Goal: Information Seeking & Learning: Find specific fact

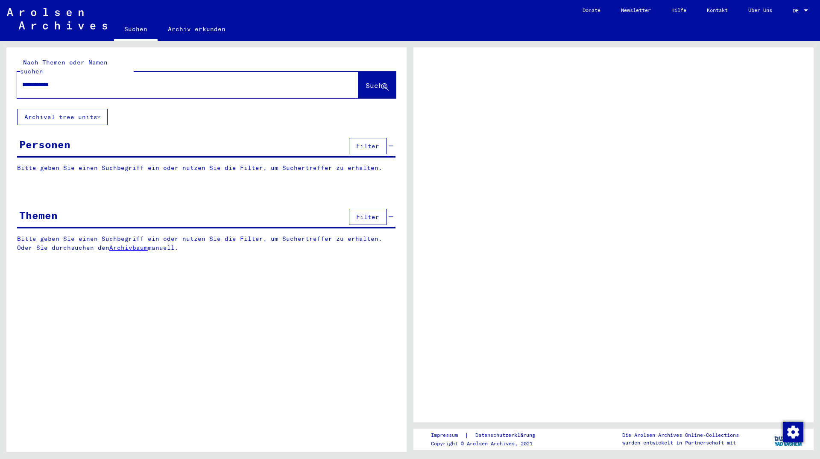
click at [50, 80] on input "**********" at bounding box center [180, 84] width 316 height 9
type input "**********"
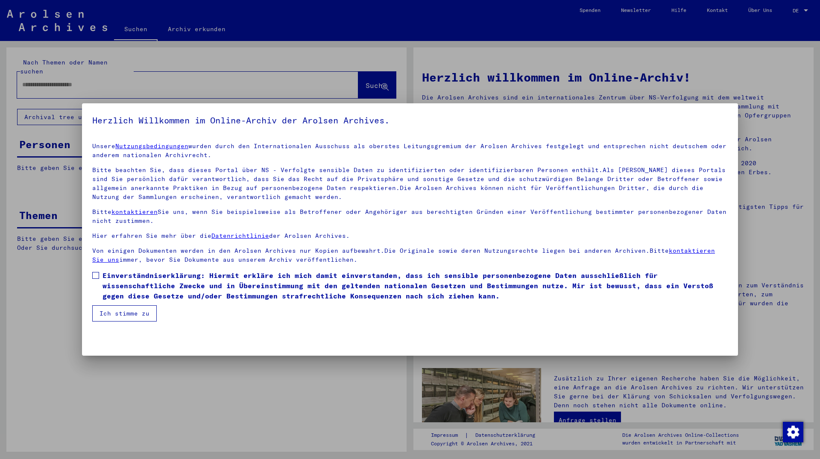
click at [45, 76] on div at bounding box center [410, 229] width 820 height 459
click at [95, 274] on span at bounding box center [95, 275] width 7 height 7
click at [112, 313] on button "Ich stimme zu" at bounding box center [124, 313] width 64 height 16
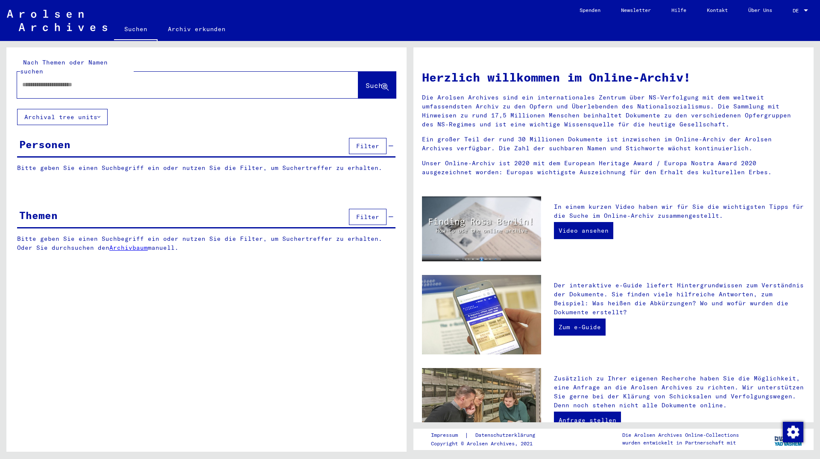
click at [369, 81] on span "Suche" at bounding box center [376, 85] width 21 height 9
click at [112, 80] on input "text" at bounding box center [177, 84] width 311 height 9
type input "******"
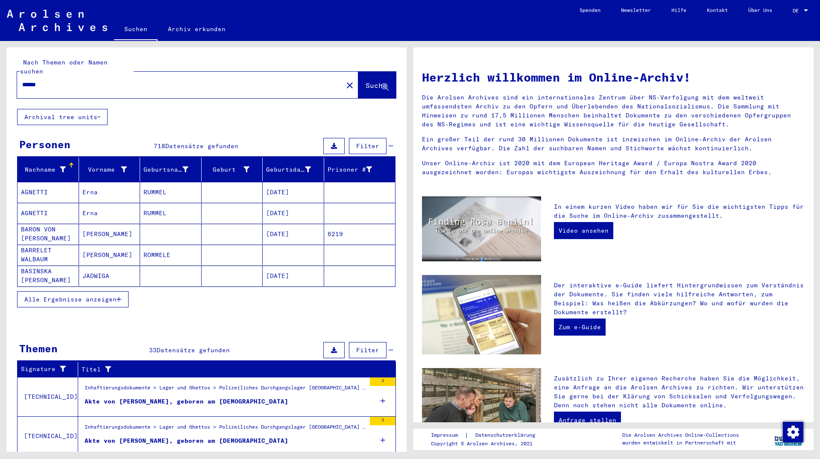
click at [110, 296] on span "Alle Ergebnisse anzeigen" at bounding box center [70, 300] width 92 height 8
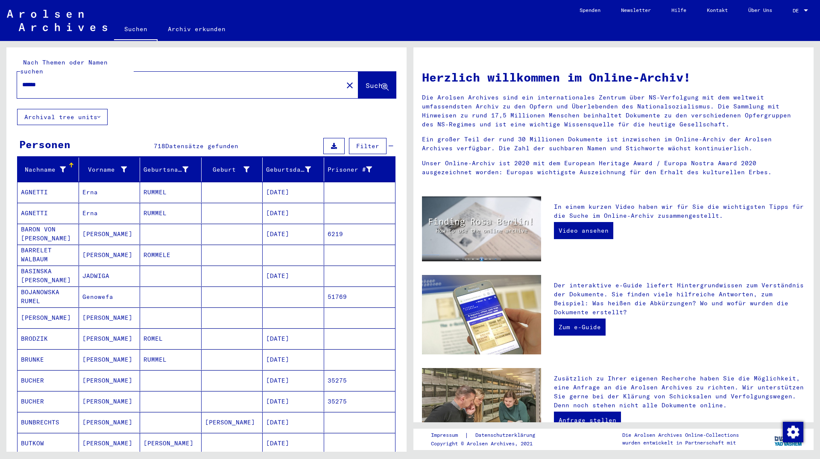
click at [56, 228] on mat-cell "BARON VON [PERSON_NAME]" at bounding box center [49, 234] width 62 height 21
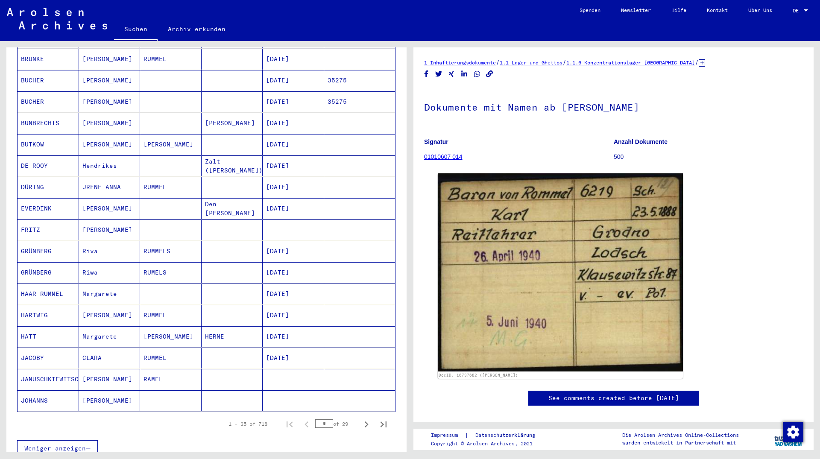
scroll to position [323, 0]
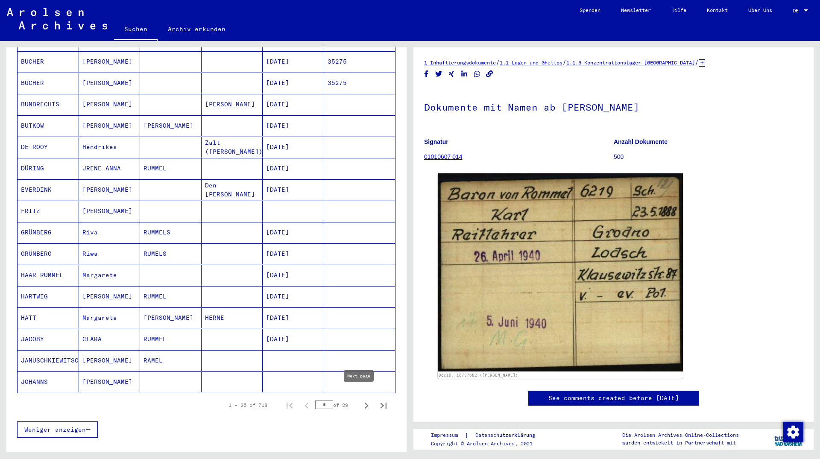
click at [360, 400] on icon "Next page" at bounding box center [366, 406] width 12 height 12
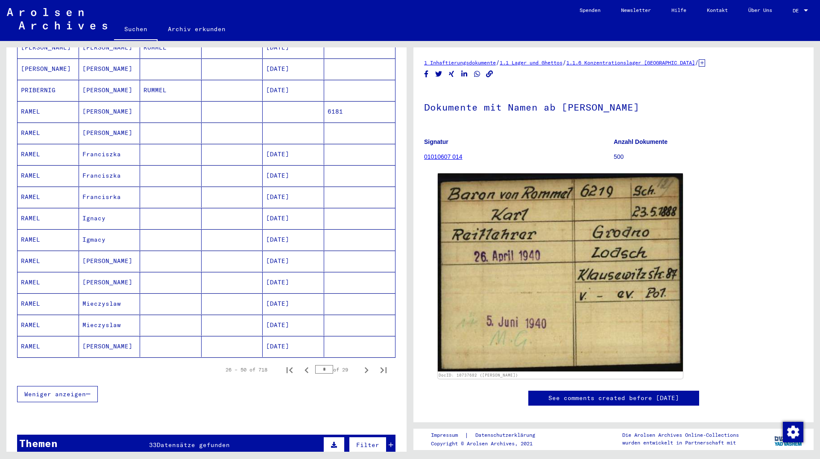
scroll to position [369, 0]
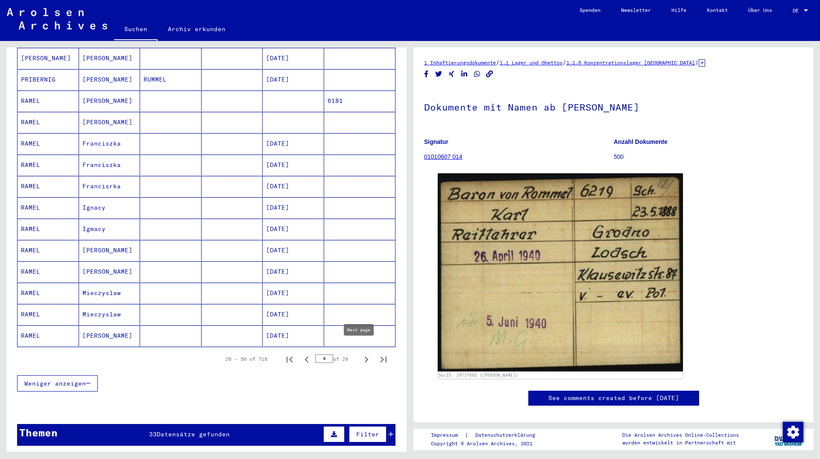
click at [360, 354] on icon "Next page" at bounding box center [366, 360] width 12 height 12
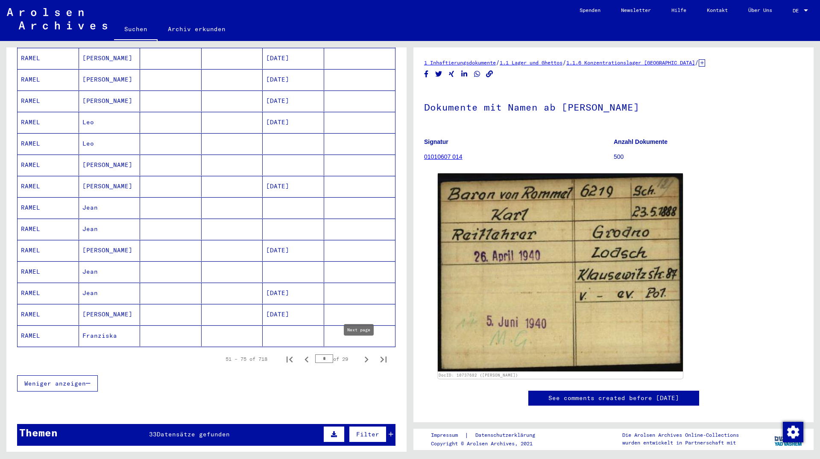
click at [360, 354] on icon "Next page" at bounding box center [366, 360] width 12 height 12
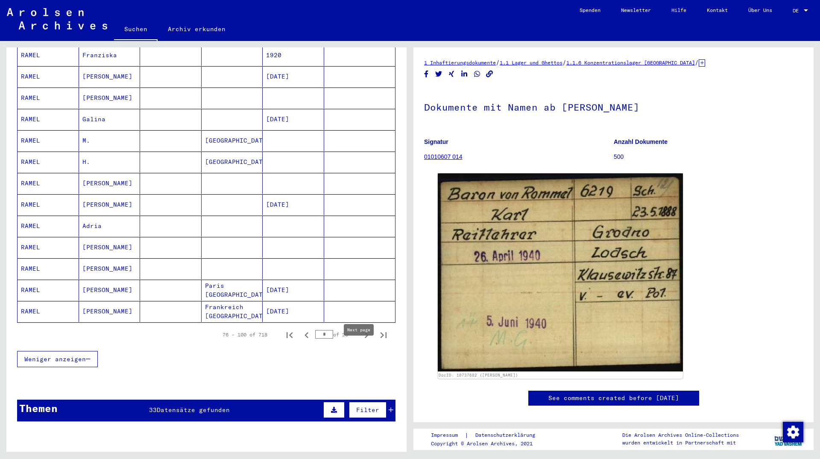
scroll to position [415, 0]
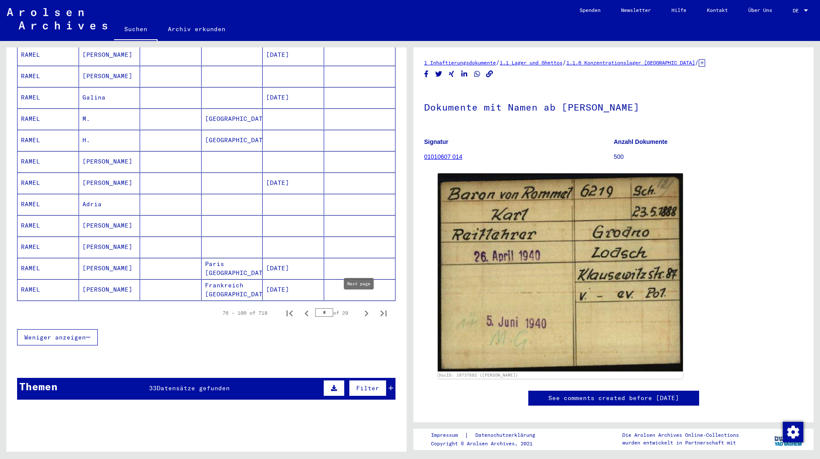
click at [360, 308] on icon "Next page" at bounding box center [366, 314] width 12 height 12
type input "*"
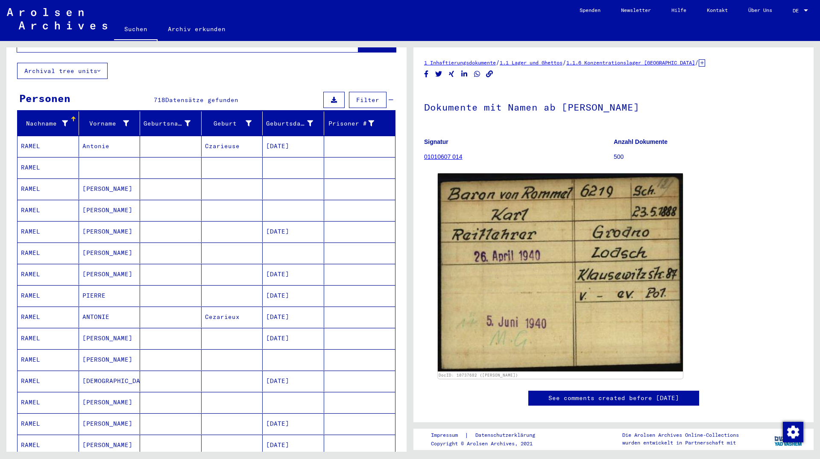
scroll to position [0, 0]
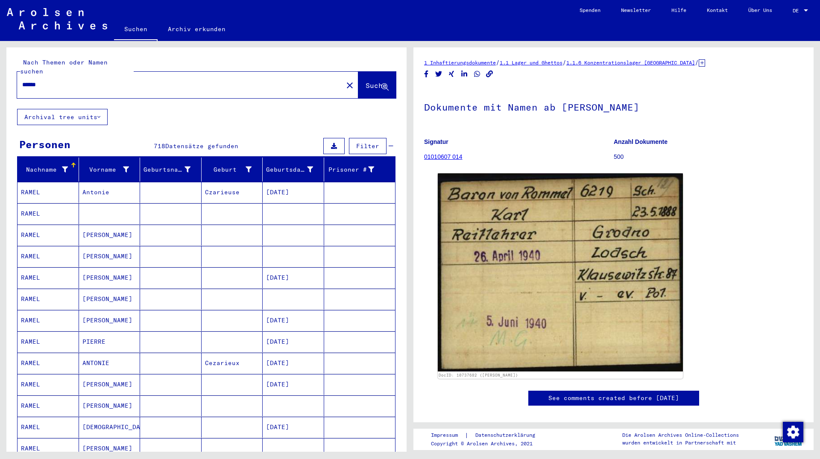
drag, startPoint x: 86, startPoint y: 81, endPoint x: 76, endPoint y: 79, distance: 10.8
click at [85, 81] on div "******" at bounding box center [177, 84] width 321 height 19
drag, startPoint x: 67, startPoint y: 80, endPoint x: 0, endPoint y: 79, distance: 67.1
click at [6, 79] on div "Nach Themen oder Namen suchen ****** close Suche Archival tree units Personen 7…" at bounding box center [206, 252] width 400 height 411
drag, startPoint x: 72, startPoint y: 79, endPoint x: 0, endPoint y: 80, distance: 72.2
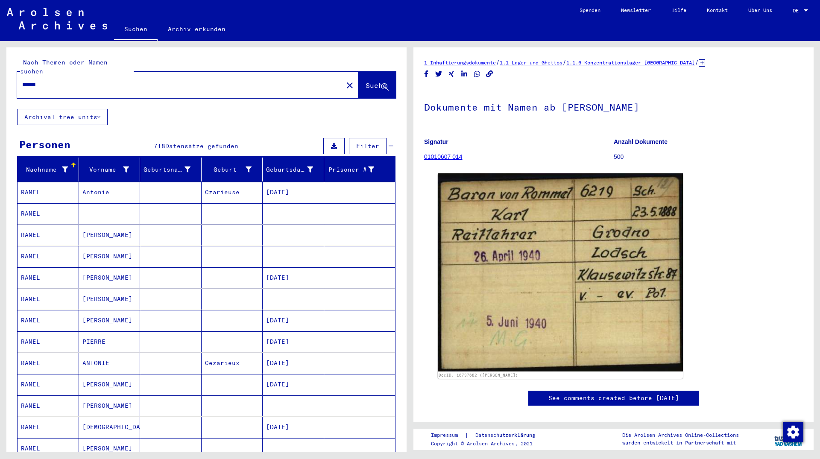
click at [22, 80] on input "******" at bounding box center [180, 84] width 316 height 9
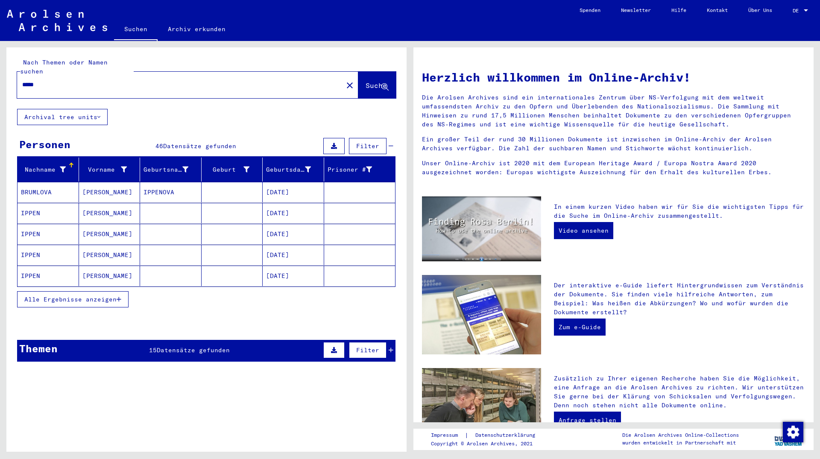
click at [108, 296] on span "Alle Ergebnisse anzeigen" at bounding box center [70, 300] width 92 height 8
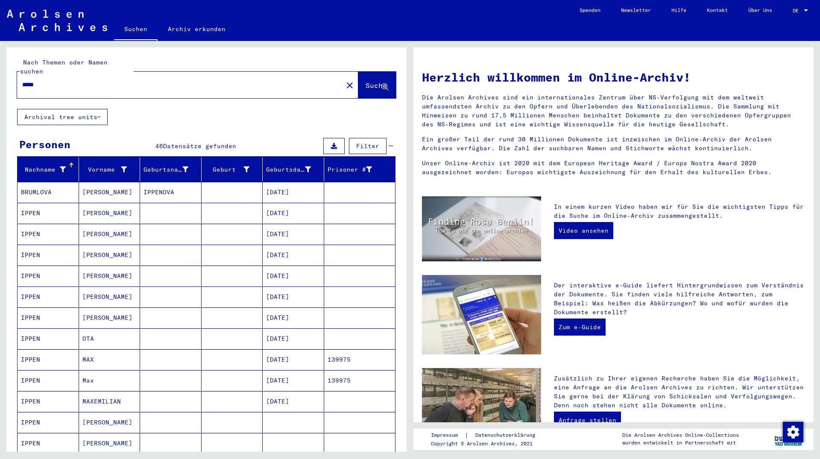
click at [106, 349] on mat-cell "MAX" at bounding box center [110, 359] width 62 height 21
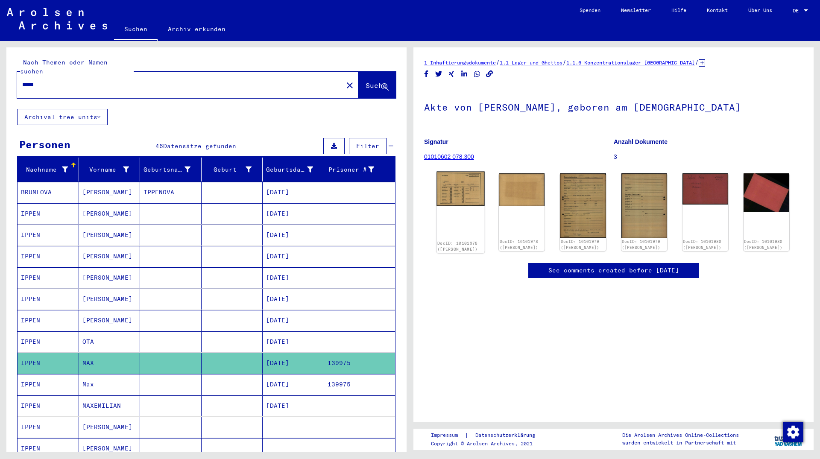
click at [456, 194] on img at bounding box center [461, 189] width 48 height 35
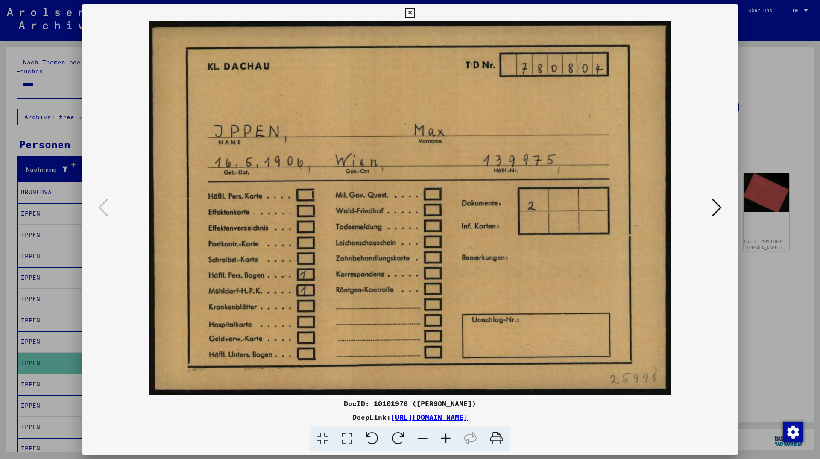
click at [415, 13] on icon at bounding box center [410, 13] width 10 height 10
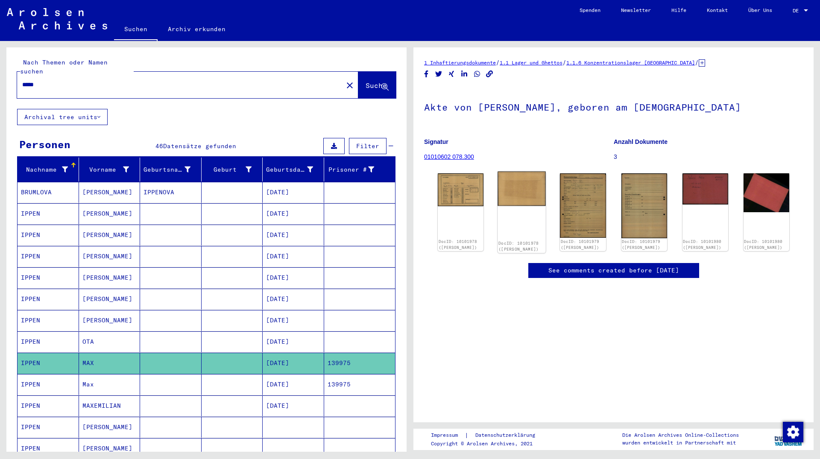
click at [503, 190] on img at bounding box center [522, 189] width 48 height 35
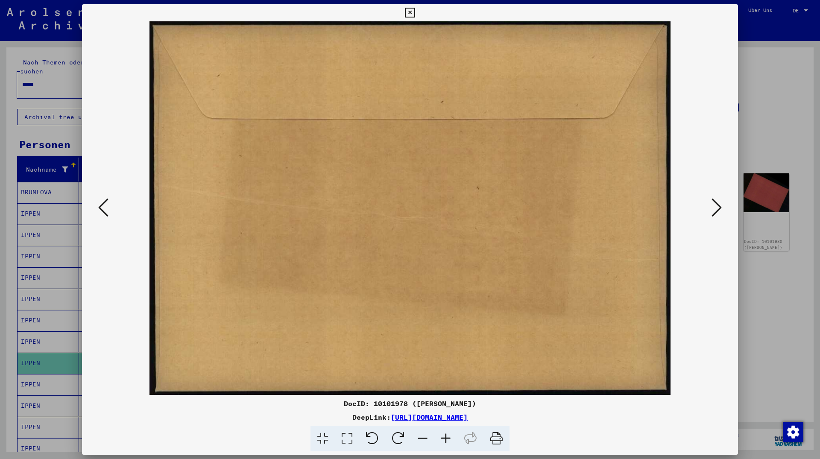
click at [415, 9] on icon at bounding box center [410, 13] width 10 height 10
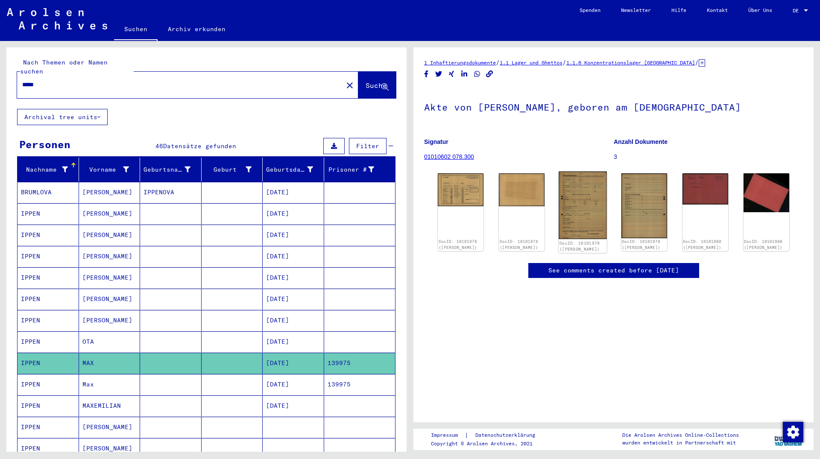
click at [581, 194] on img at bounding box center [583, 205] width 48 height 67
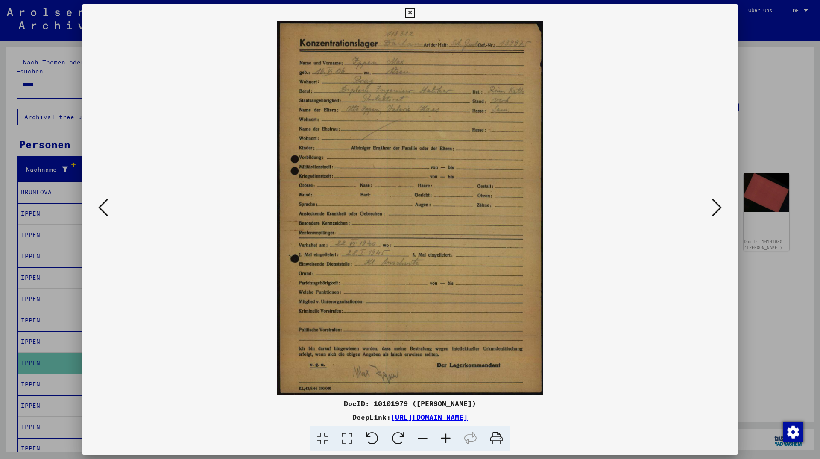
click at [664, 196] on img at bounding box center [410, 208] width 598 height 374
click at [717, 210] on icon at bounding box center [717, 207] width 10 height 21
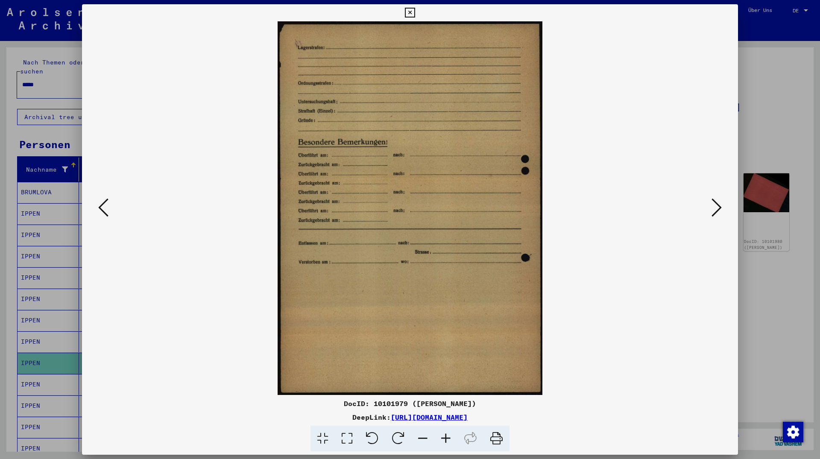
click at [718, 210] on icon at bounding box center [717, 207] width 10 height 21
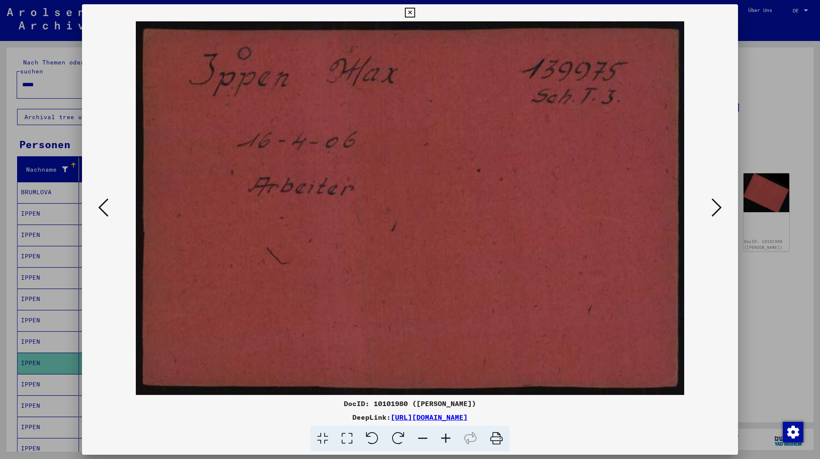
click at [718, 210] on icon at bounding box center [717, 207] width 10 height 21
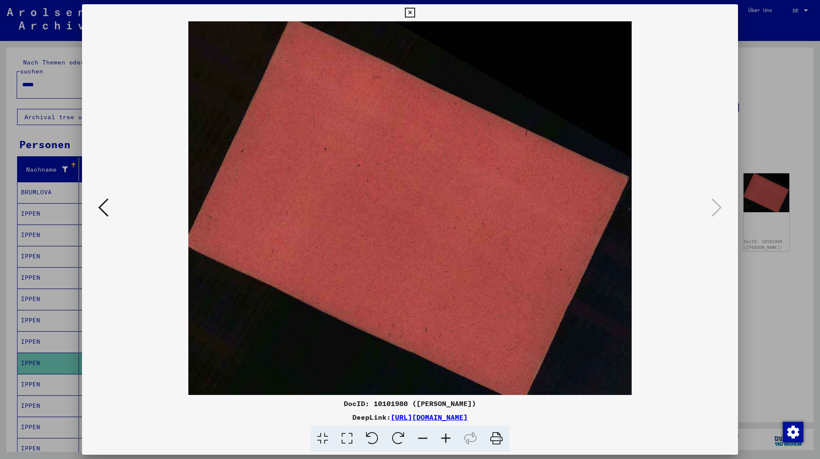
click at [415, 17] on icon at bounding box center [410, 13] width 10 height 10
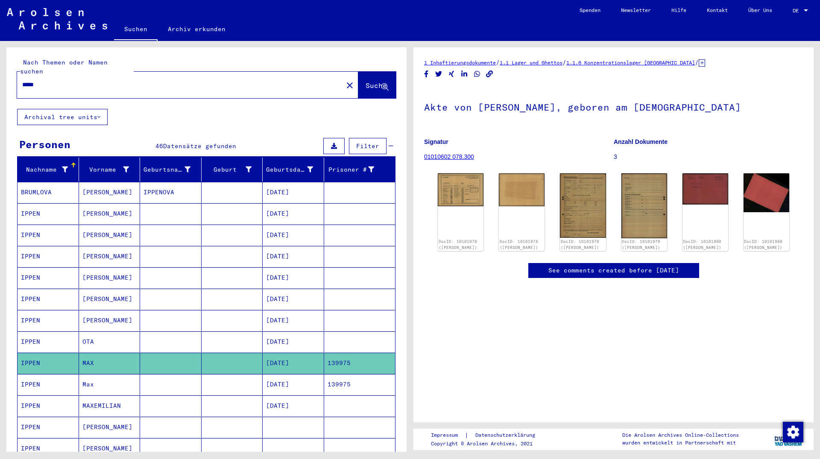
click at [230, 376] on mat-cell at bounding box center [233, 384] width 62 height 21
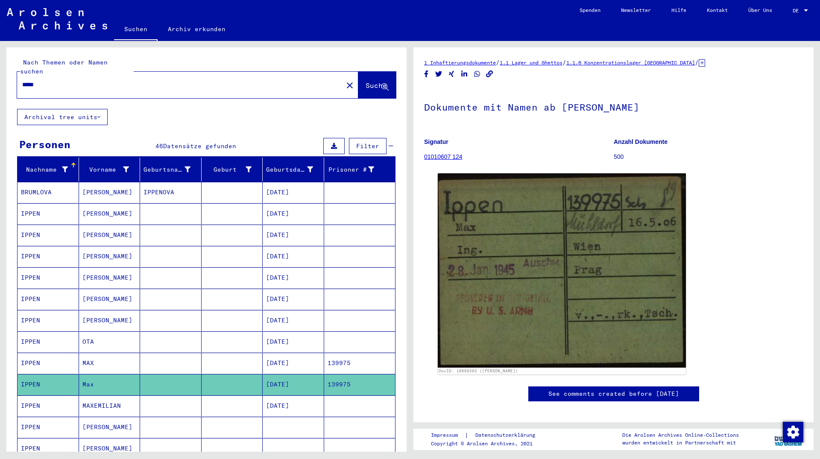
drag, startPoint x: 61, startPoint y: 78, endPoint x: 0, endPoint y: 75, distance: 60.7
click at [22, 80] on input "*****" at bounding box center [180, 84] width 316 height 9
type input "****"
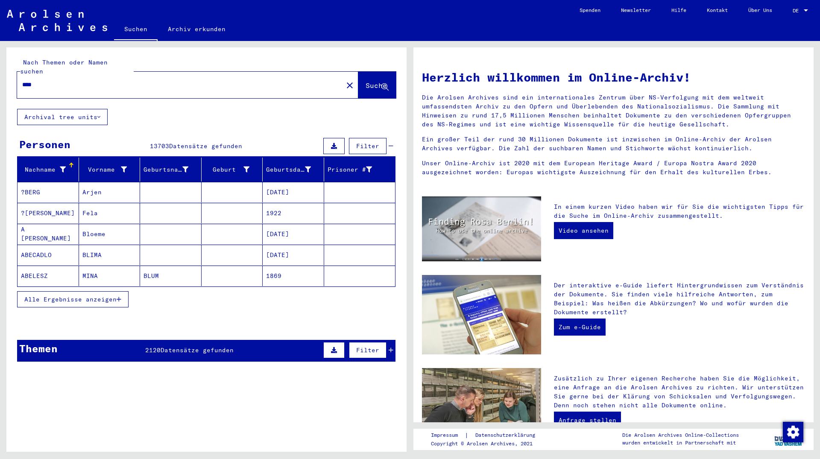
click at [118, 296] on icon "button" at bounding box center [119, 299] width 5 height 6
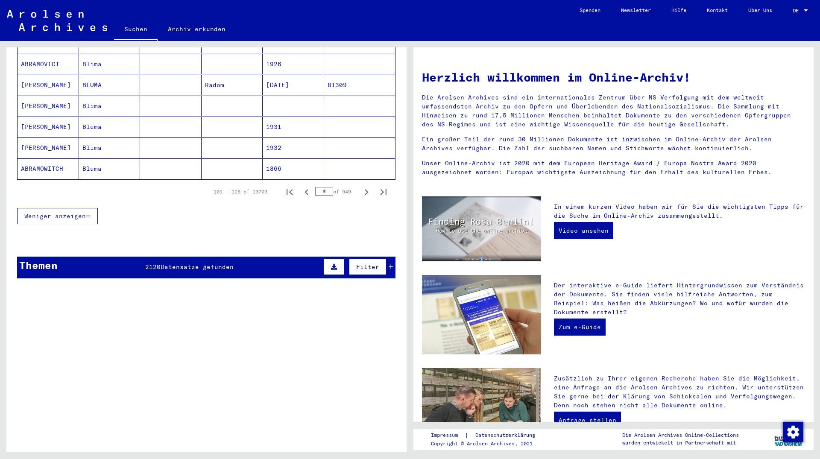
scroll to position [554, 0]
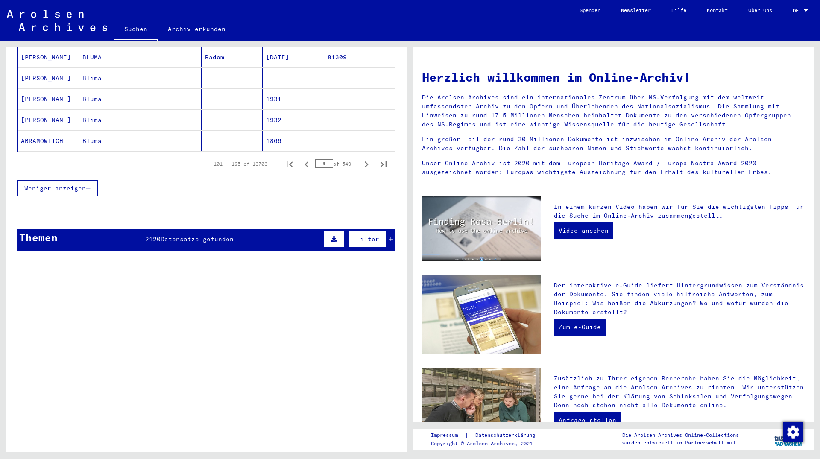
drag, startPoint x: 322, startPoint y: 154, endPoint x: 311, endPoint y: 155, distance: 11.1
click at [315, 159] on input "*" at bounding box center [324, 163] width 18 height 9
type input "**"
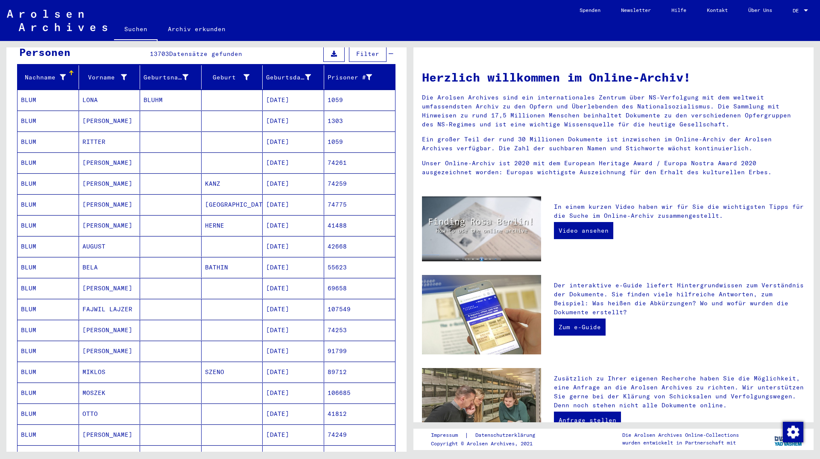
scroll to position [0, 0]
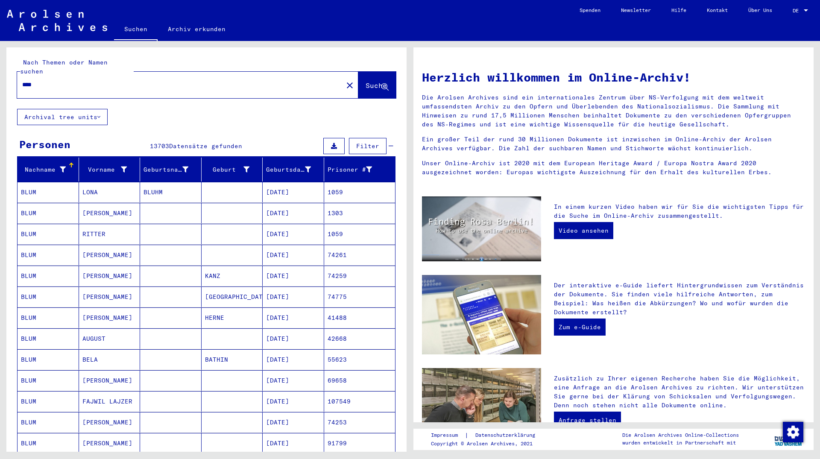
click at [23, 80] on input "****" at bounding box center [177, 84] width 311 height 9
type input "*********"
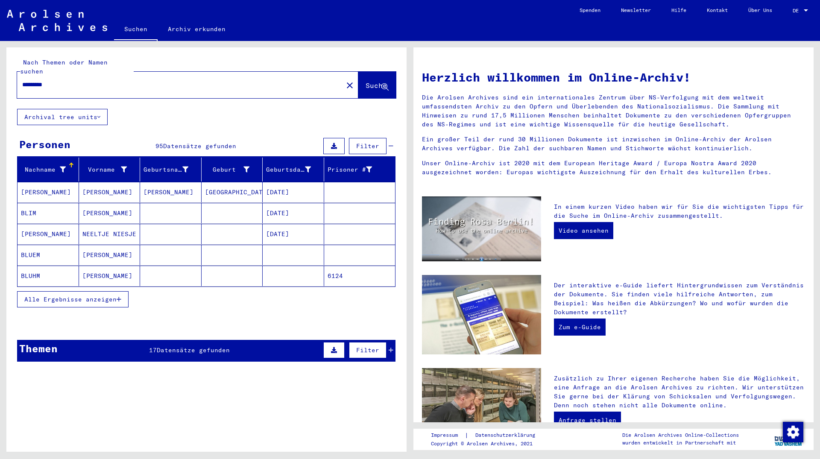
click at [115, 205] on mat-cell "[PERSON_NAME]" at bounding box center [110, 213] width 62 height 21
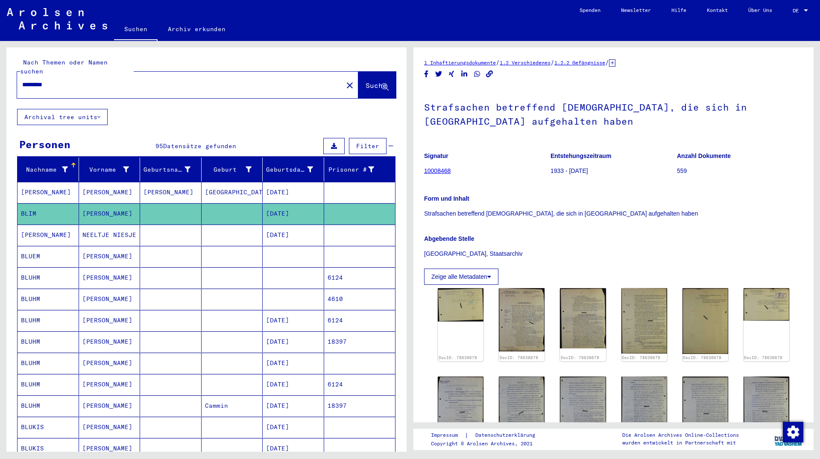
click at [275, 272] on mat-cell at bounding box center [294, 277] width 62 height 21
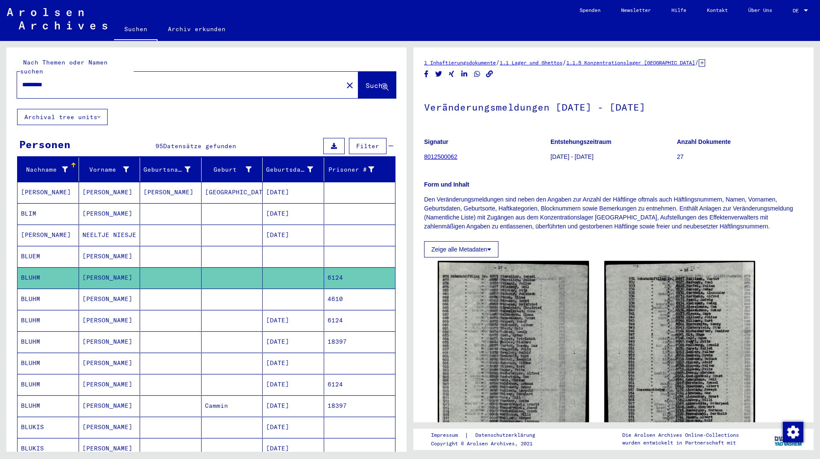
click at [267, 289] on mat-cell at bounding box center [294, 299] width 62 height 21
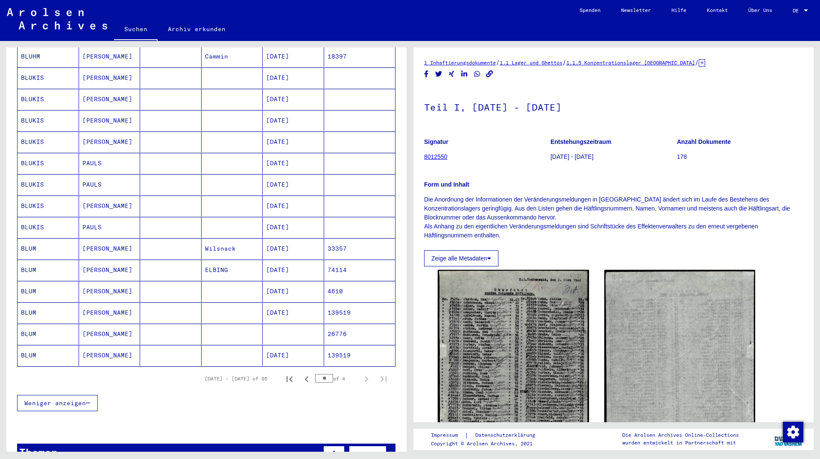
scroll to position [369, 0]
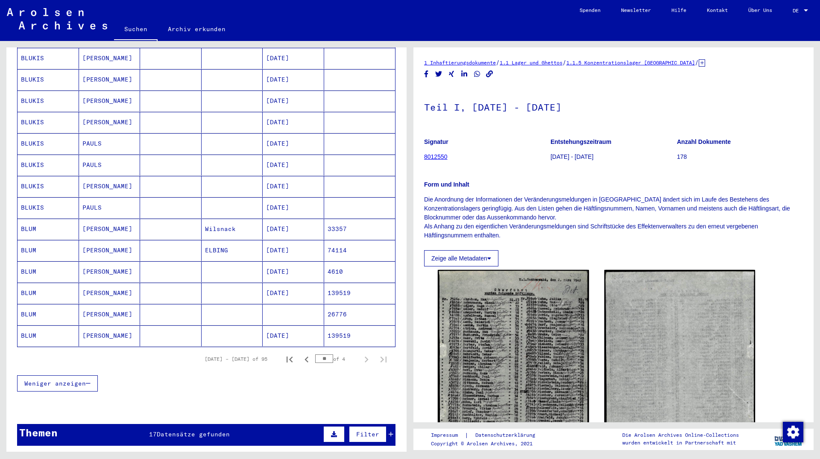
click at [316, 354] on input "**" at bounding box center [324, 358] width 18 height 9
click at [360, 354] on icon "Next page" at bounding box center [366, 360] width 12 height 12
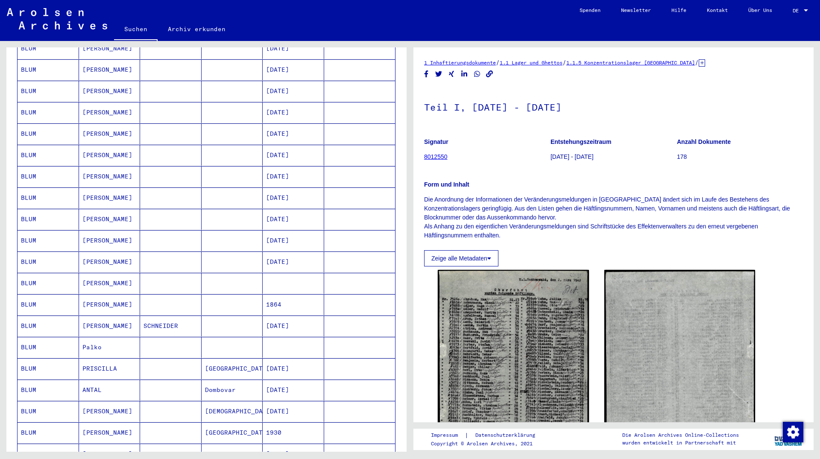
scroll to position [277, 0]
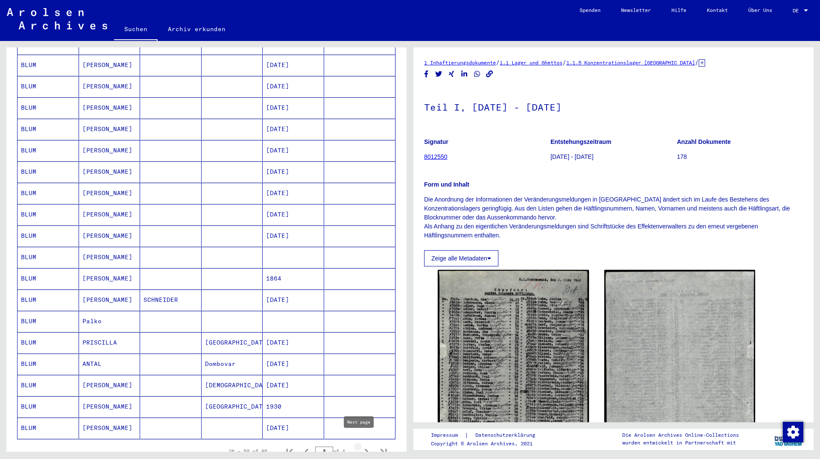
click at [360, 446] on icon "Next page" at bounding box center [366, 452] width 12 height 12
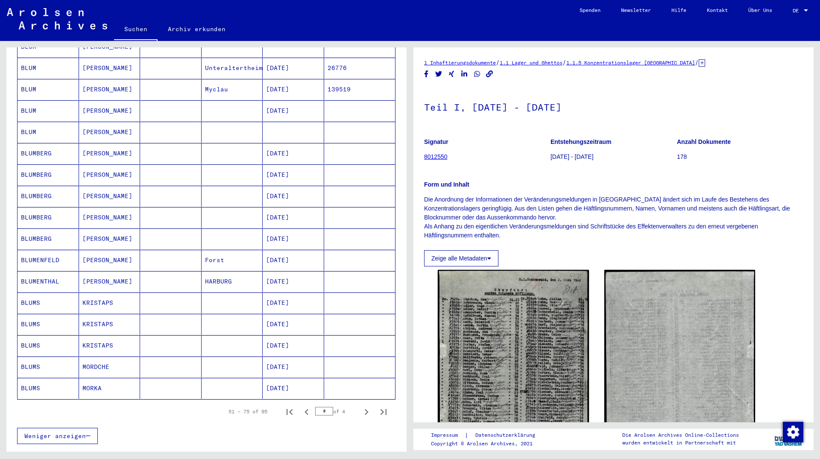
scroll to position [369, 0]
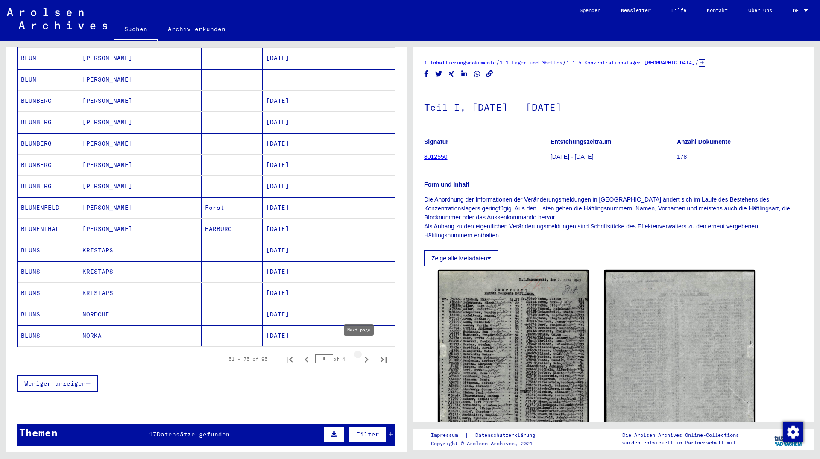
click at [360, 354] on icon "Next page" at bounding box center [366, 360] width 12 height 12
type input "*"
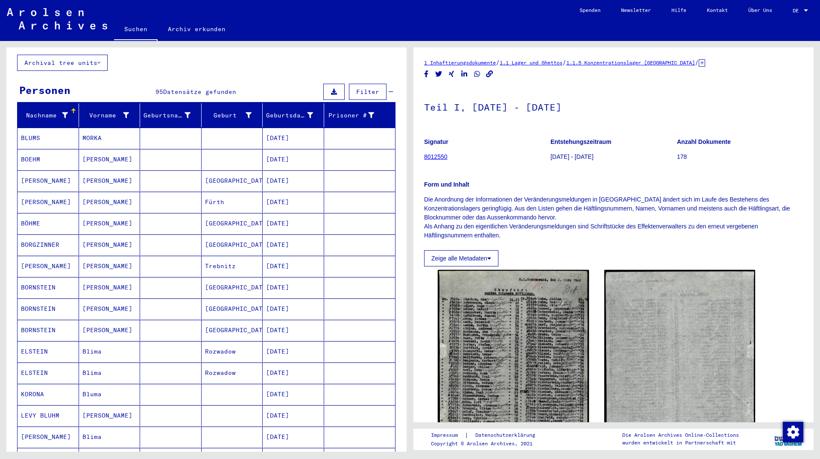
scroll to position [46, 0]
